Goal: Information Seeking & Learning: Learn about a topic

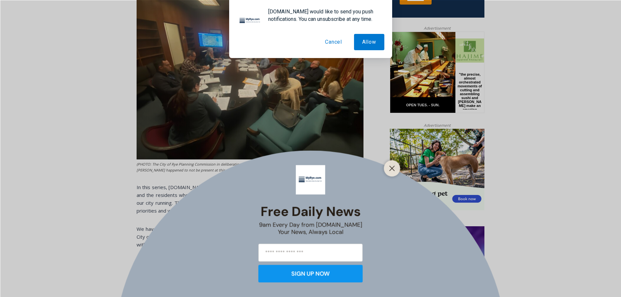
scroll to position [293, 0]
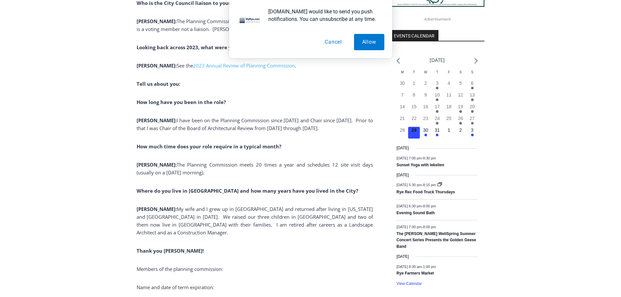
scroll to position [717, 0]
